Goal: Information Seeking & Learning: Learn about a topic

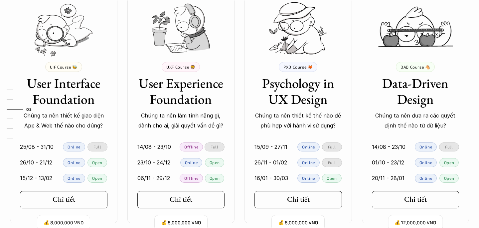
scroll to position [666, 0]
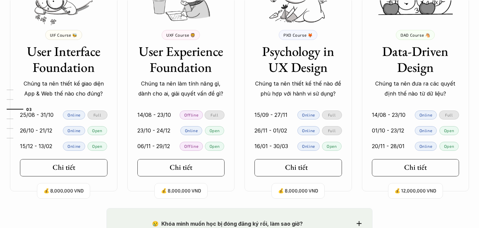
click at [275, 166] on link "Chi tiết" at bounding box center [298, 167] width 87 height 17
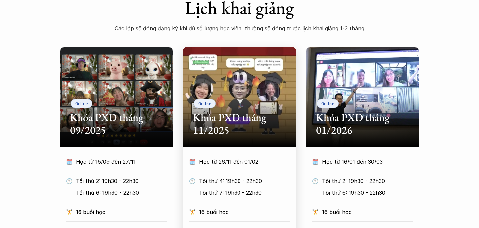
scroll to position [291, 0]
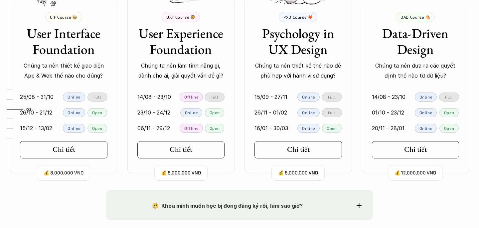
scroll to position [685, 0]
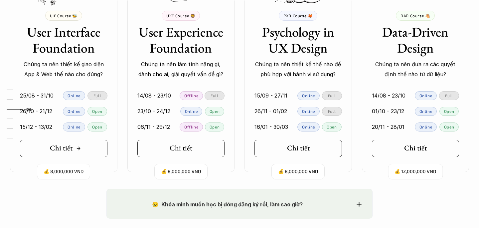
click at [79, 149] on polyline at bounding box center [80, 148] width 2 height 3
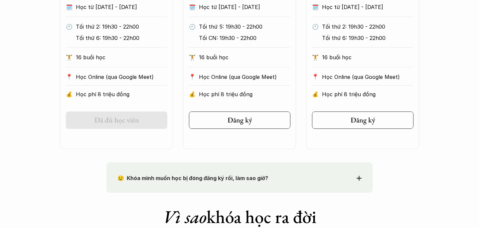
scroll to position [450, 0]
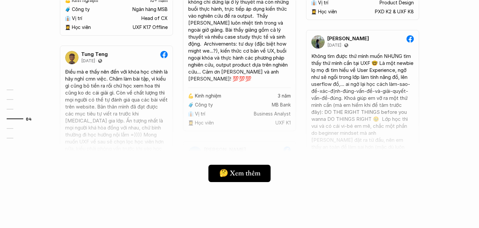
scroll to position [1540, 0]
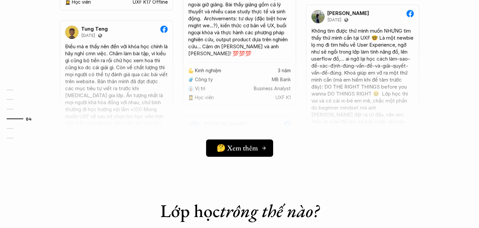
click at [240, 151] on h5 "🤔 Xem thêm" at bounding box center [237, 147] width 41 height 9
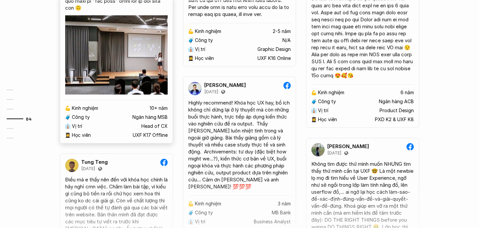
scroll to position [1412, 0]
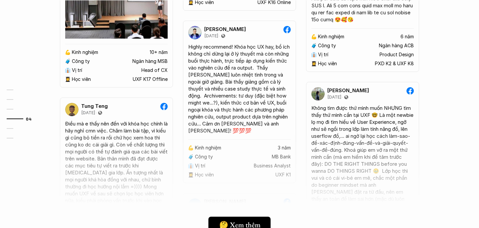
scroll to position [1464, 0]
click at [330, 139] on div at bounding box center [239, 185] width 399 height 116
click at [359, 124] on div "Không tìm được thứ mình muốn NHƯNG tìm thấy thứ mình cần tại UXF 🤓 Là một newbi…" at bounding box center [362, 177] width 102 height 147
